Goal: Task Accomplishment & Management: Manage account settings

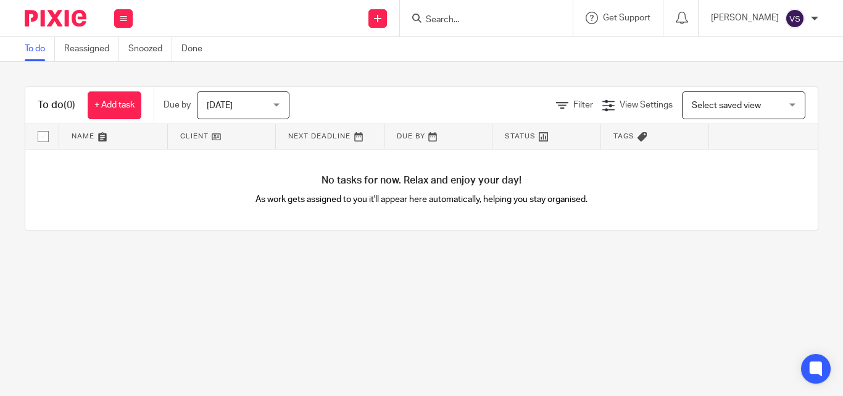
click at [793, 16] on img at bounding box center [795, 19] width 20 height 20
click at [380, 21] on div "Send new email Create task Add client Request signature" at bounding box center [378, 18] width 44 height 36
click at [599, 302] on main "To do Reassigned Snoozed Done To do (0) + Add task Due by Today Today Today Tom…" at bounding box center [421, 198] width 843 height 396
click at [635, 102] on span "View Settings" at bounding box center [646, 105] width 53 height 9
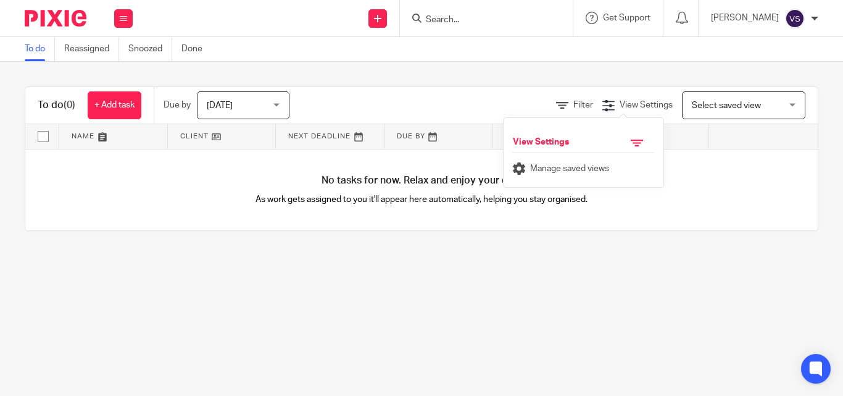
click at [708, 108] on span "Select saved view" at bounding box center [726, 105] width 69 height 9
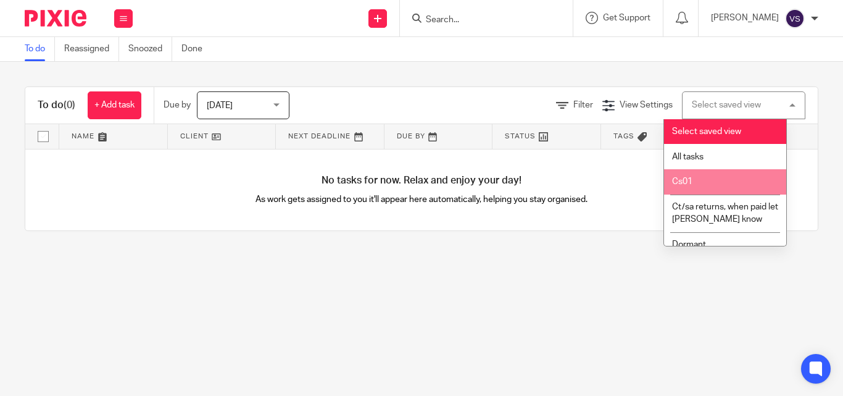
scroll to position [162, 0]
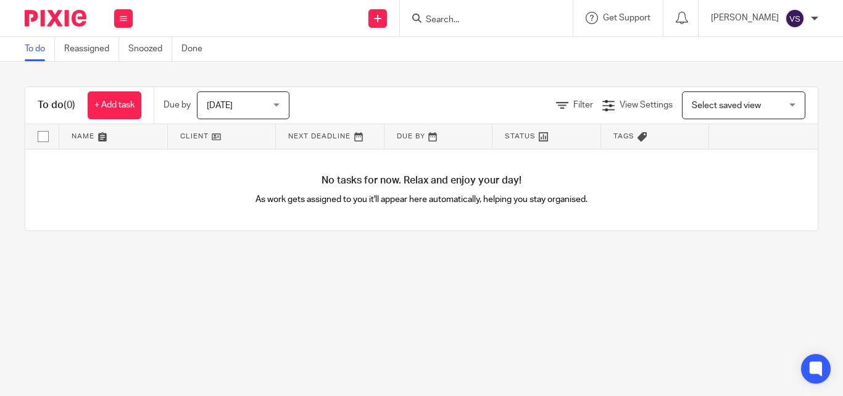
click at [561, 312] on main "To do Reassigned Snoozed Done To do (0) + Add task Due by Today Today Today Tom…" at bounding box center [421, 198] width 843 height 396
click at [126, 22] on button at bounding box center [123, 18] width 19 height 19
click at [116, 268] on main "To do Reassigned Snoozed Done To do (0) + Add task Due by Today Today Today Tom…" at bounding box center [421, 198] width 843 height 396
click at [43, 131] on input "checkbox" at bounding box center [42, 136] width 23 height 23
click at [44, 134] on input "checkbox" at bounding box center [42, 136] width 23 height 23
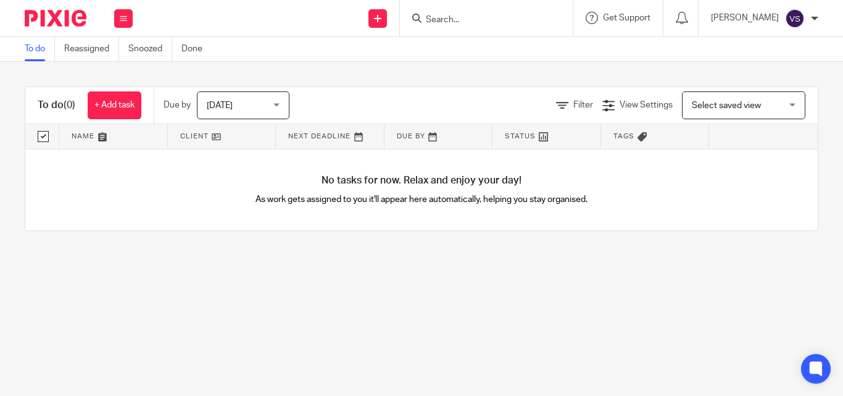
checkbox input "false"
click at [51, 16] on img at bounding box center [56, 18] width 62 height 17
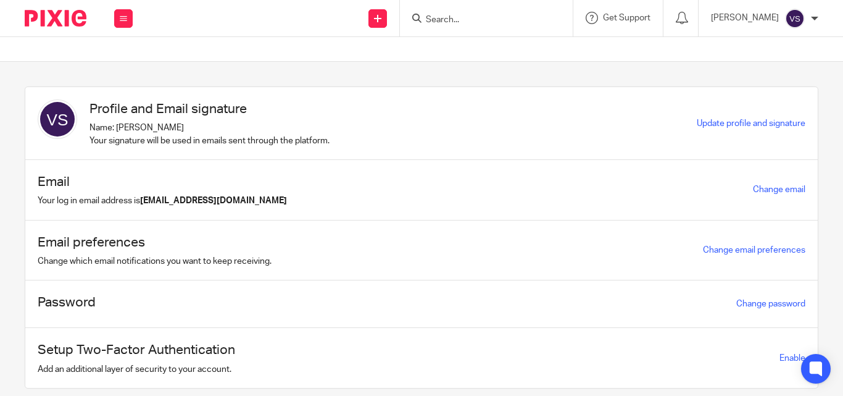
drag, startPoint x: 125, startPoint y: 119, endPoint x: 378, endPoint y: 143, distance: 254.2
click at [378, 143] on div "Profile and Email signature Name: [PERSON_NAME] Your signature will be used in …" at bounding box center [367, 123] width 659 height 48
drag, startPoint x: 46, startPoint y: 355, endPoint x: 305, endPoint y: 355, distance: 259.2
click at [305, 355] on div "Setup Two-Factor Authentication Add an additional layer of security to your acc…" at bounding box center [421, 358] width 792 height 60
click at [120, 24] on button at bounding box center [123, 18] width 19 height 19
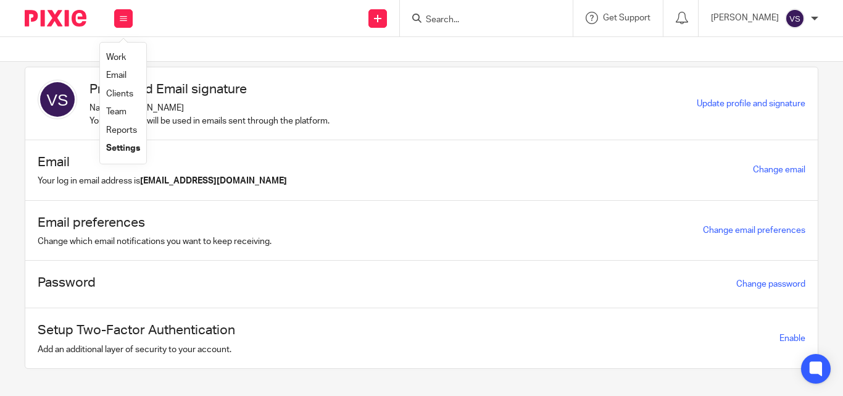
scroll to position [36, 0]
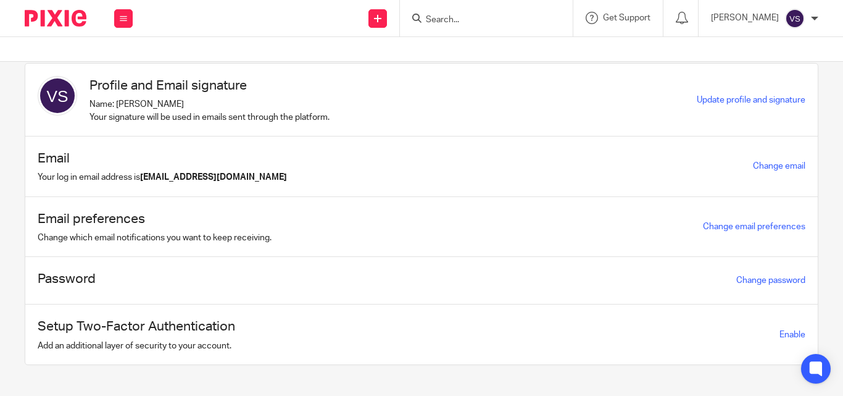
scroll to position [36, 0]
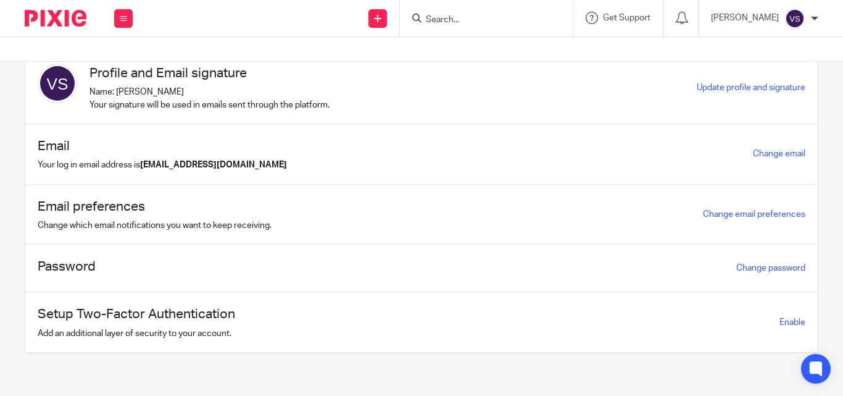
click at [64, 75] on img at bounding box center [57, 83] width 39 height 39
click at [136, 78] on h1 "Profile and Email signature" at bounding box center [209, 73] width 240 height 19
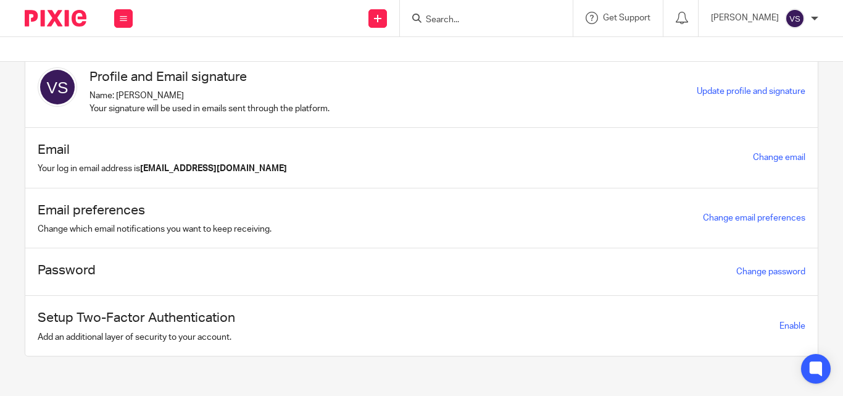
scroll to position [31, 0]
drag, startPoint x: 91, startPoint y: 72, endPoint x: 311, endPoint y: 74, distance: 220.3
click at [311, 74] on h1 "Profile and Email signature" at bounding box center [209, 77] width 240 height 19
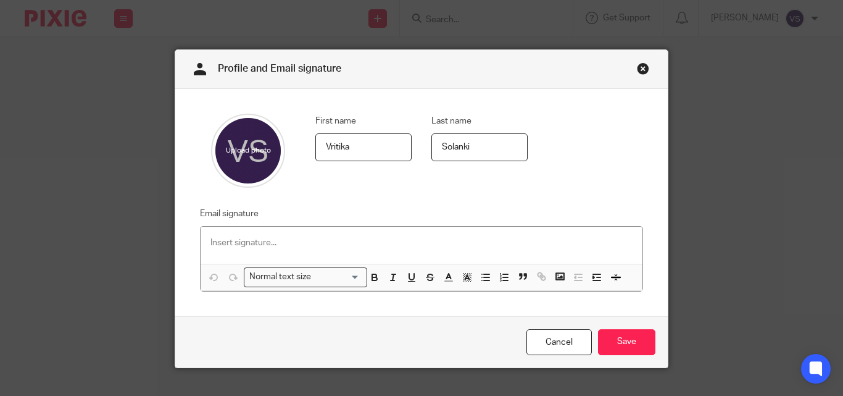
click at [637, 66] on link "Close this dialog window" at bounding box center [643, 70] width 12 height 17
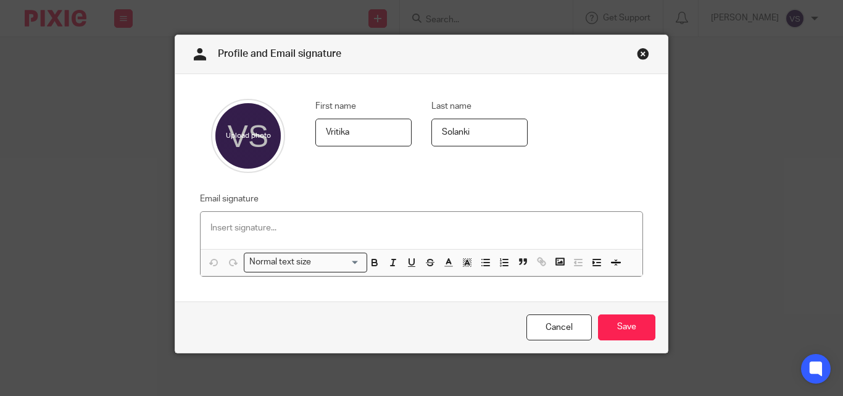
scroll to position [22, 0]
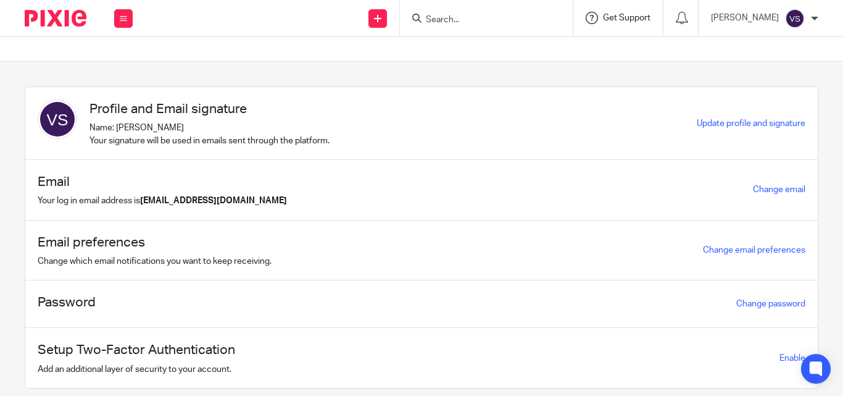
click at [641, 16] on span "Get Support" at bounding box center [627, 18] width 48 height 9
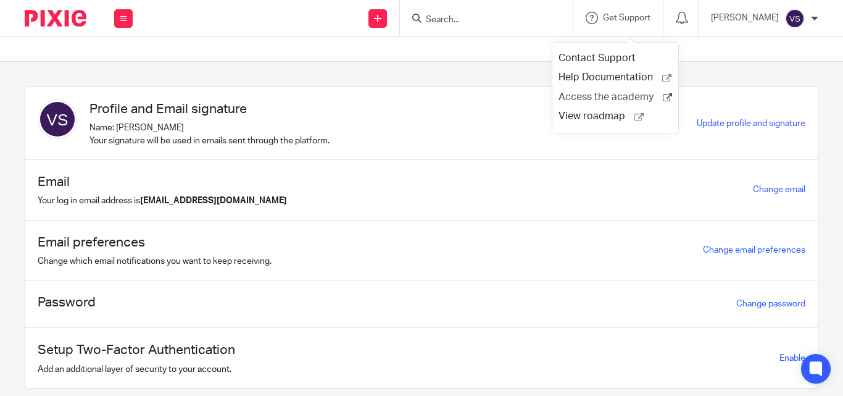
click at [576, 96] on span "Access the academy" at bounding box center [610, 97] width 104 height 13
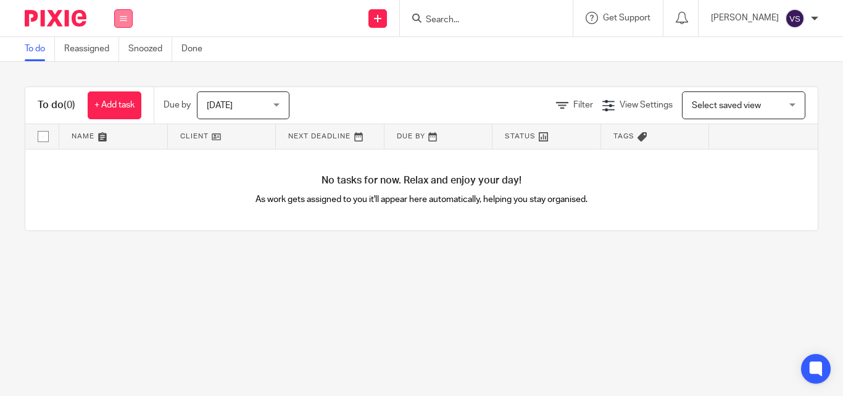
click at [118, 15] on button at bounding box center [123, 18] width 19 height 19
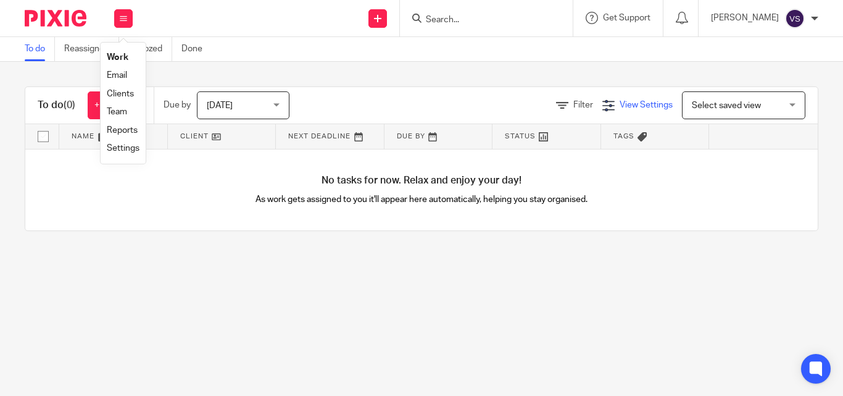
click at [631, 105] on span "View Settings" at bounding box center [646, 105] width 53 height 9
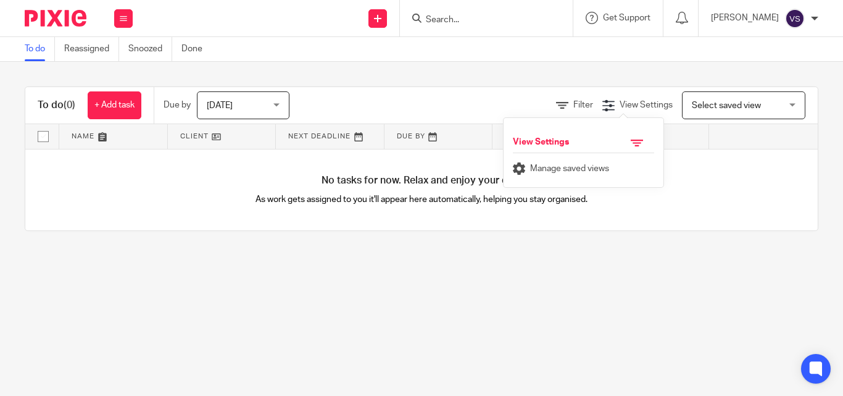
click at [419, 57] on div "To do Reassigned Snoozed Done" at bounding box center [421, 49] width 843 height 25
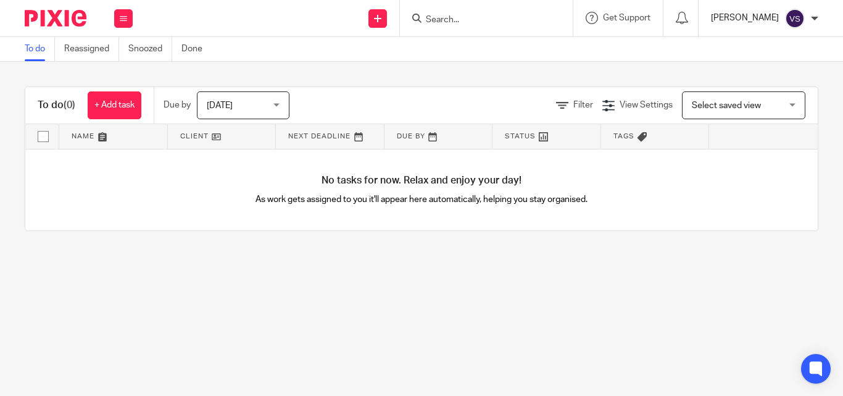
click at [770, 19] on p "[PERSON_NAME]" at bounding box center [745, 18] width 68 height 12
click at [549, 59] on div "To do Reassigned Snoozed Done" at bounding box center [421, 49] width 843 height 25
click at [86, 46] on link "Reassigned" at bounding box center [91, 49] width 55 height 24
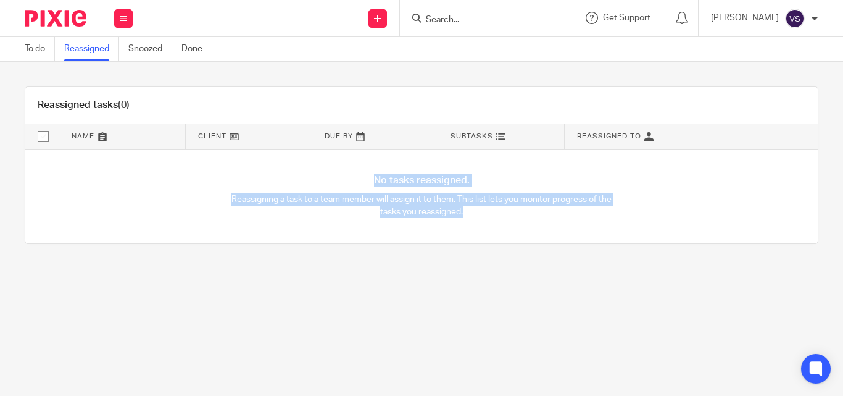
drag, startPoint x: 357, startPoint y: 175, endPoint x: 544, endPoint y: 228, distance: 193.9
click at [544, 228] on div "No tasks reassigned. Reassigning a task to a team member will assign it to them…" at bounding box center [421, 196] width 792 height 94
click at [330, 191] on div "No tasks reassigned. Reassigning a task to a team member will assign it to them…" at bounding box center [421, 196] width 792 height 94
drag, startPoint x: 220, startPoint y: 196, endPoint x: 167, endPoint y: 88, distance: 119.8
click at [595, 229] on div "No tasks reassigned. Reassigning a task to a team member will assign it to them…" at bounding box center [421, 196] width 792 height 94
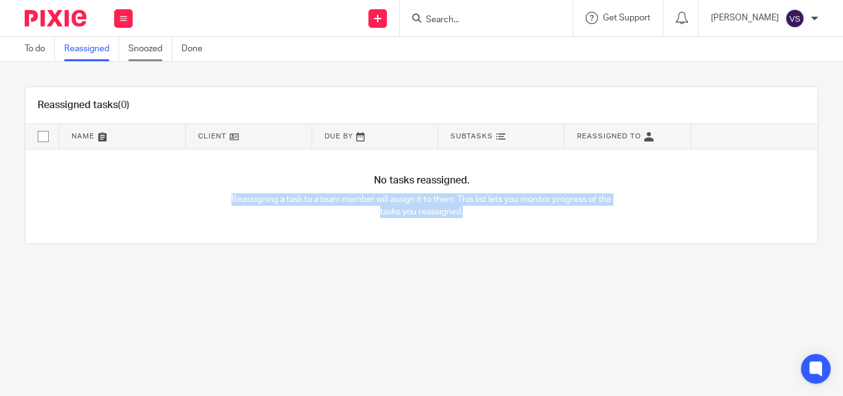
click at [149, 52] on link "Snoozed" at bounding box center [150, 49] width 44 height 24
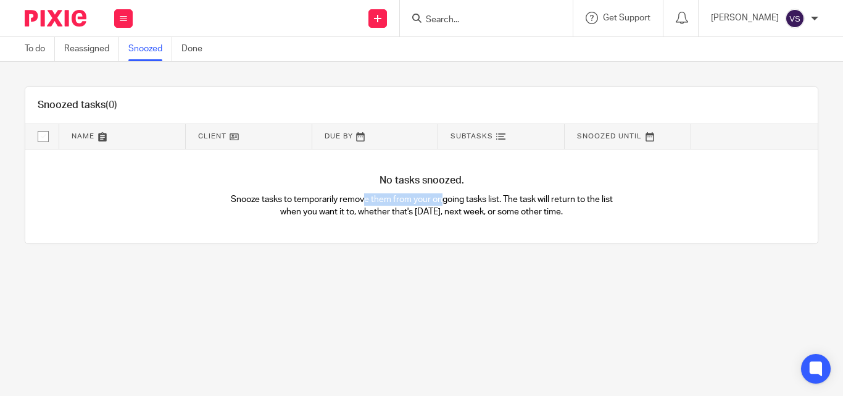
drag, startPoint x: 354, startPoint y: 188, endPoint x: 468, endPoint y: 190, distance: 114.2
click at [477, 188] on div "No tasks snoozed. Snooze tasks to temporarily remove them from your ongoing tas…" at bounding box center [421, 196] width 792 height 94
drag, startPoint x: 249, startPoint y: 197, endPoint x: 603, endPoint y: 228, distance: 355.6
click at [605, 228] on div "No tasks snoozed. Snooze tasks to temporarily remove them from your ongoing tas…" at bounding box center [421, 196] width 792 height 94
click at [513, 204] on p "Snooze tasks to temporarily remove them from your ongoing tasks list. The task …" at bounding box center [421, 205] width 396 height 25
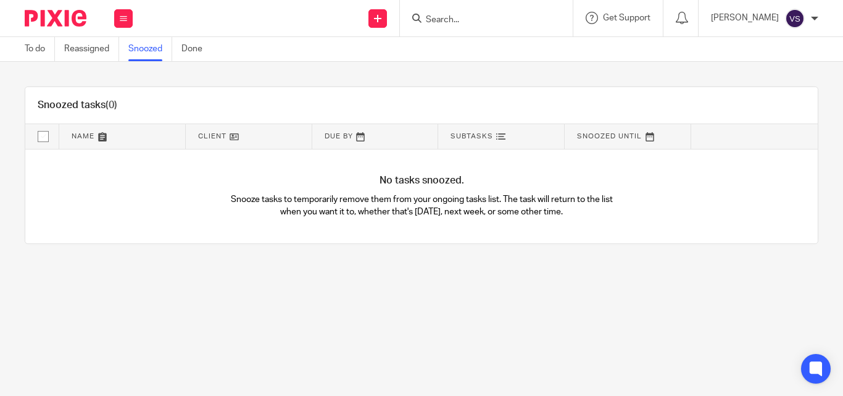
drag, startPoint x: 507, startPoint y: 197, endPoint x: 597, endPoint y: 214, distance: 91.1
click at [597, 214] on p "Snooze tasks to temporarily remove them from your ongoing tasks list. The task …" at bounding box center [421, 205] width 396 height 25
click at [436, 210] on p "Snooze tasks to temporarily remove them from your ongoing tasks list. The task …" at bounding box center [421, 205] width 396 height 25
click at [191, 54] on link "Done" at bounding box center [196, 49] width 30 height 24
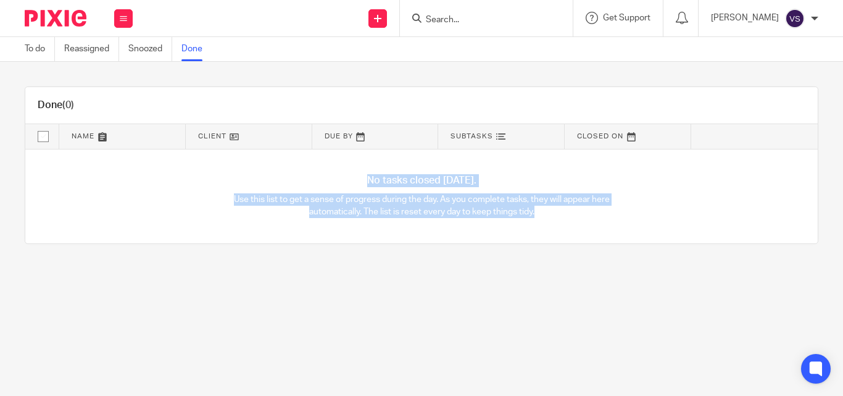
drag, startPoint x: 360, startPoint y: 176, endPoint x: 538, endPoint y: 223, distance: 184.4
click at [538, 223] on div "No tasks closed [DATE]. Use this list to get a sense of progress during the day…" at bounding box center [421, 196] width 792 height 94
click at [380, 206] on p "Use this list to get a sense of progress during the day. As you complete tasks,…" at bounding box center [421, 205] width 396 height 25
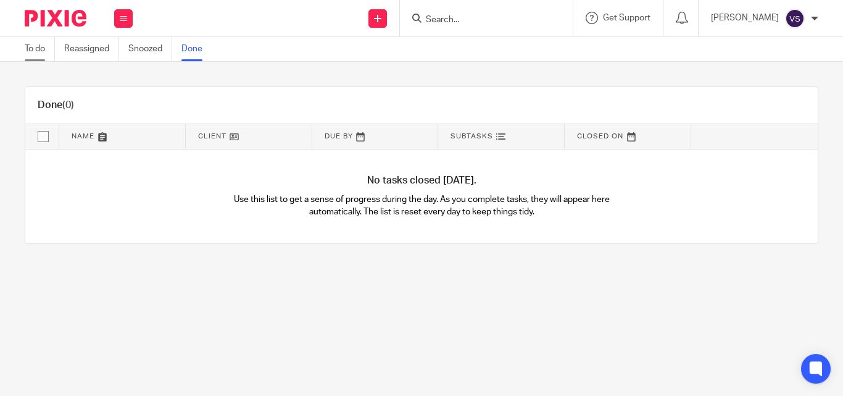
click at [29, 45] on link "To do" at bounding box center [40, 49] width 30 height 24
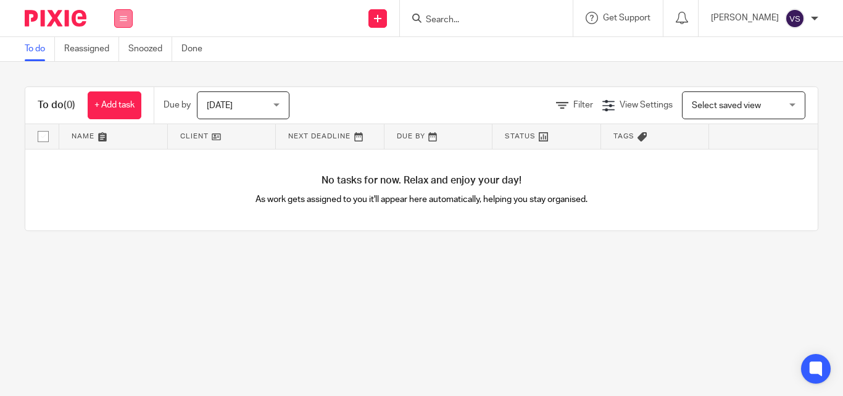
click at [127, 24] on button at bounding box center [123, 18] width 19 height 19
drag, startPoint x: 128, startPoint y: 94, endPoint x: 133, endPoint y: 85, distance: 11.0
drag, startPoint x: 269, startPoint y: 239, endPoint x: 244, endPoint y: 49, distance: 192.3
click at [268, 231] on div "No tasks for now. Relax and enjoy your day! As work gets assigned to you it'll …" at bounding box center [421, 189] width 792 height 81
click at [271, 104] on span "[DATE]" at bounding box center [239, 105] width 65 height 26
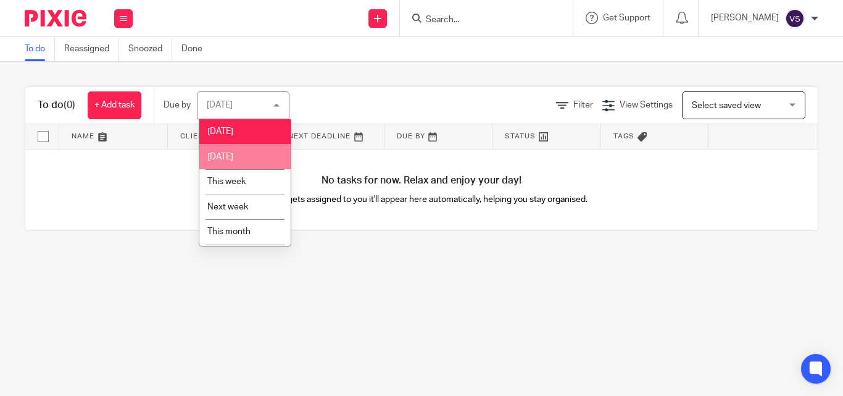
click at [272, 155] on li "[DATE]" at bounding box center [244, 156] width 91 height 25
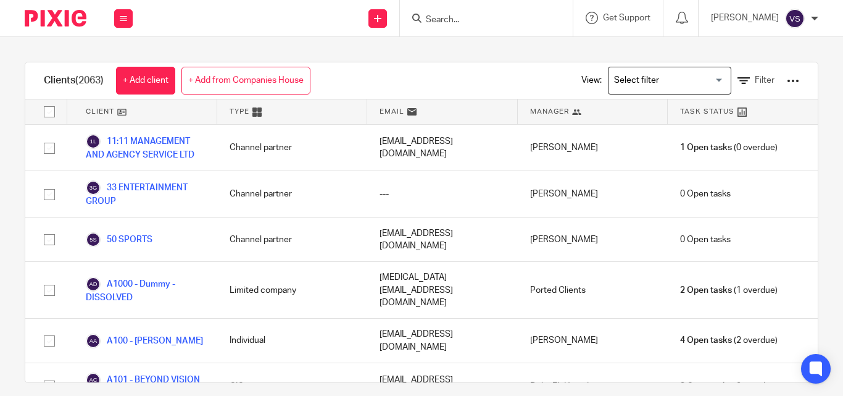
click at [787, 83] on div at bounding box center [793, 81] width 12 height 12
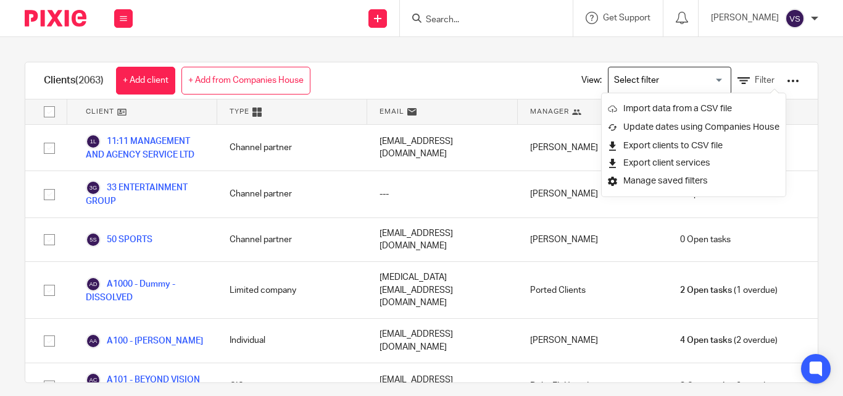
click at [482, 40] on div "Clients (2063) + Add client + Add from Companies House View: Loading... Filter …" at bounding box center [421, 216] width 843 height 359
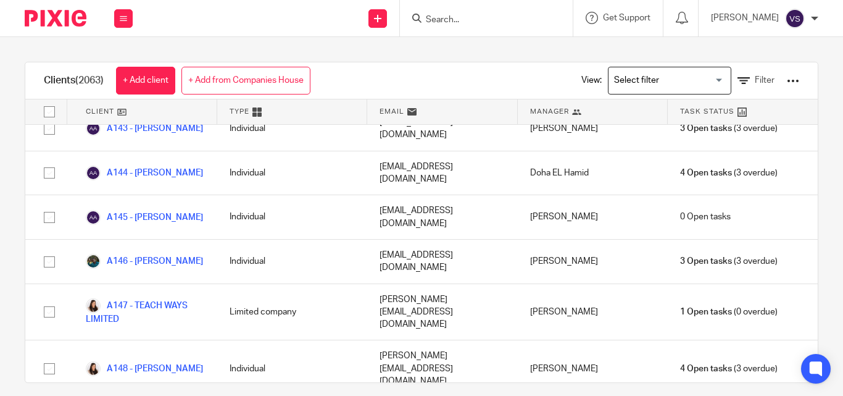
scroll to position [2222, 0]
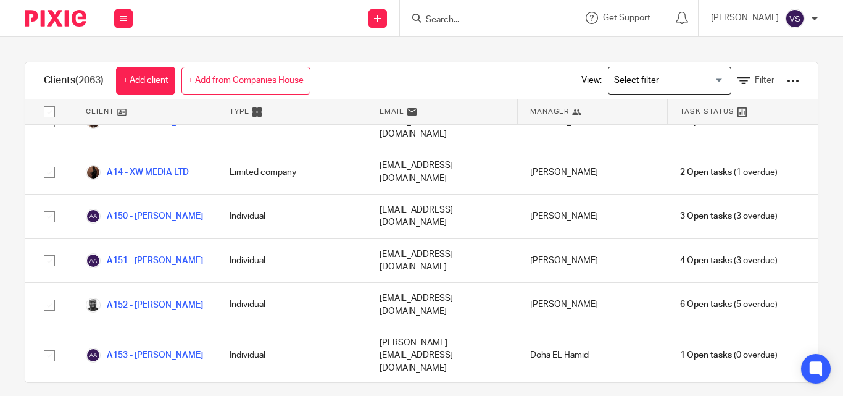
click at [354, 49] on div "Clients (2063) + Add client + Add from Companies House View: Loading... Filter …" at bounding box center [421, 216] width 843 height 359
click at [277, 20] on div "Send new email Create task Add client Request signature Get Support Contact Sup…" at bounding box center [494, 18] width 698 height 36
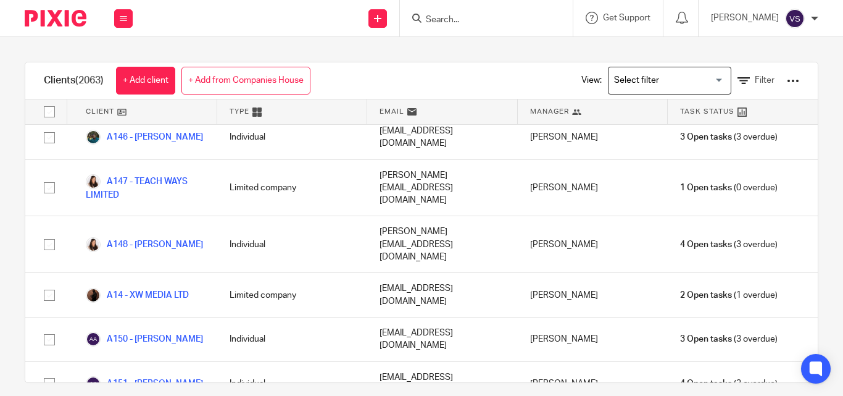
scroll to position [2098, 0]
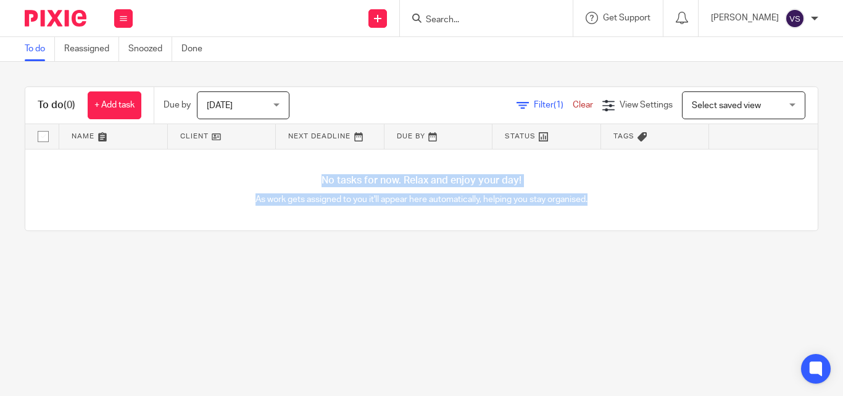
click at [611, 214] on div "No tasks for now. Relax and enjoy your day! As work gets assigned to you it'll …" at bounding box center [421, 189] width 792 height 81
click at [96, 43] on link "Reassigned" at bounding box center [91, 49] width 55 height 24
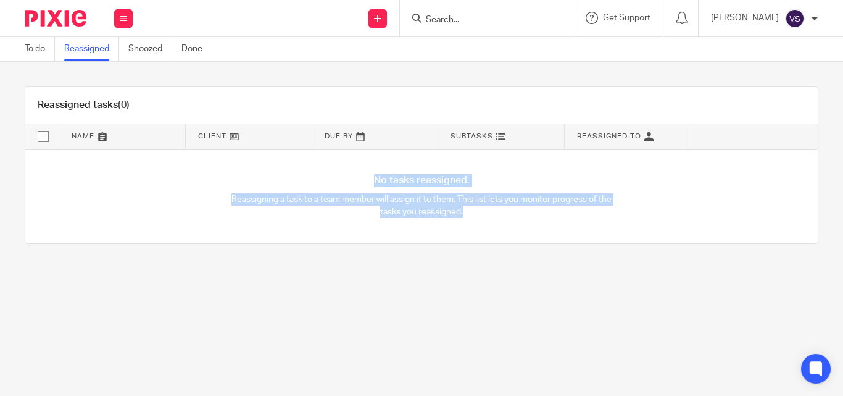
drag, startPoint x: 368, startPoint y: 182, endPoint x: 478, endPoint y: 236, distance: 122.8
click at [481, 236] on div "No tasks reassigned. Reassigning a task to a team member will assign it to them…" at bounding box center [421, 196] width 792 height 94
click at [44, 47] on link "To do" at bounding box center [40, 49] width 30 height 24
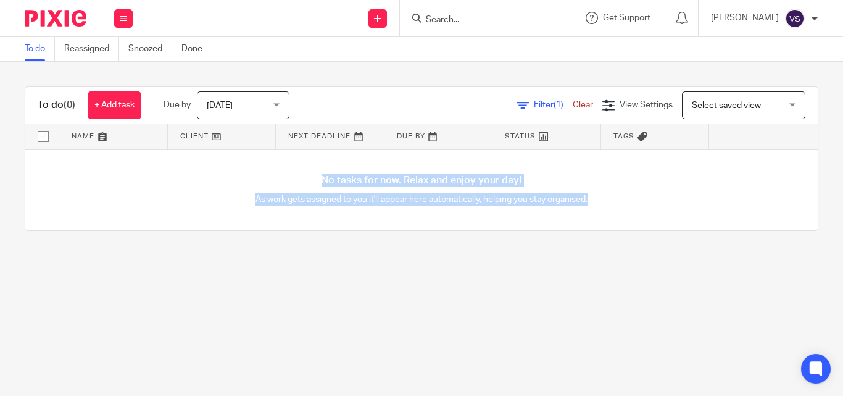
drag, startPoint x: 298, startPoint y: 189, endPoint x: 596, endPoint y: 238, distance: 301.3
click at [596, 231] on div "No tasks for now. Relax and enjoy your day! As work gets assigned to you it'll …" at bounding box center [421, 189] width 792 height 81
